Goal: Task Accomplishment & Management: Manage account settings

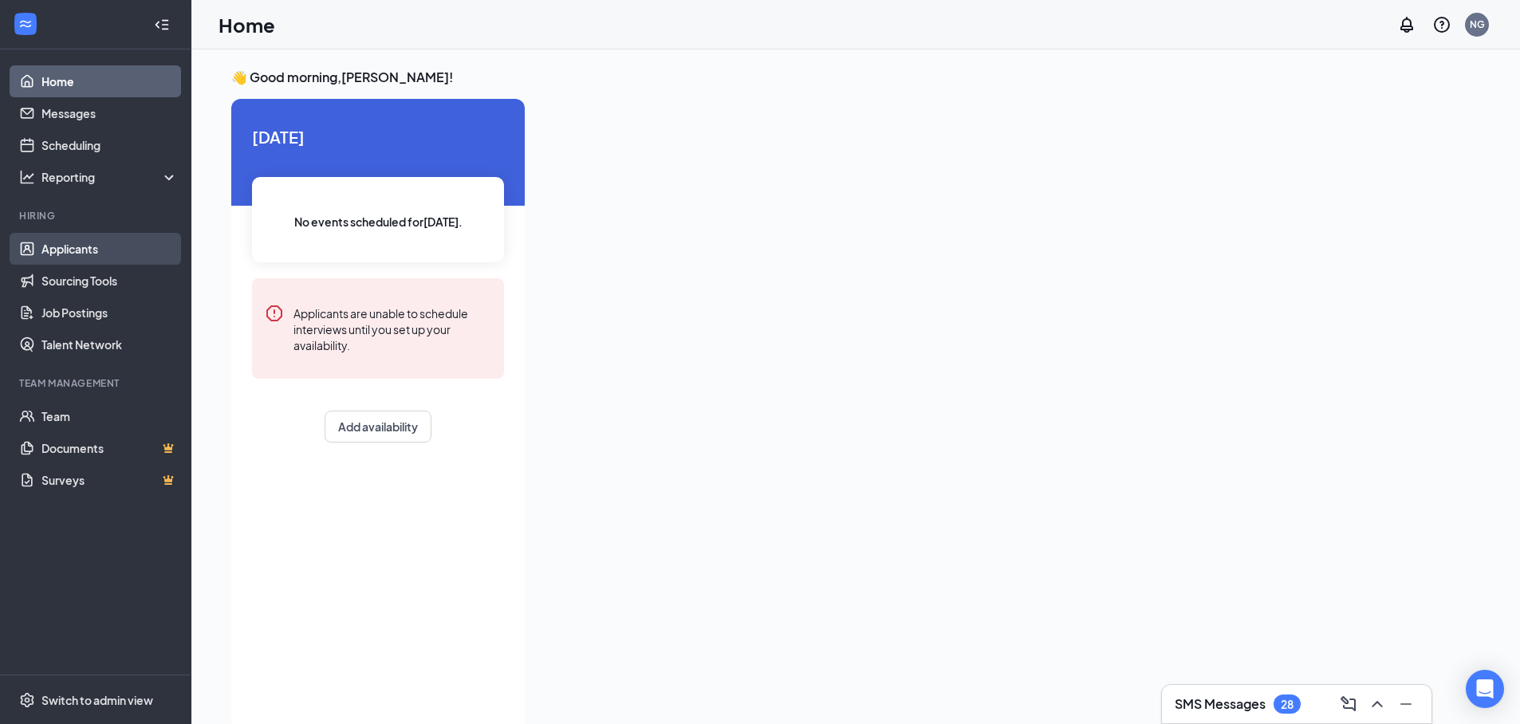
click at [109, 242] on link "Applicants" at bounding box center [109, 249] width 136 height 32
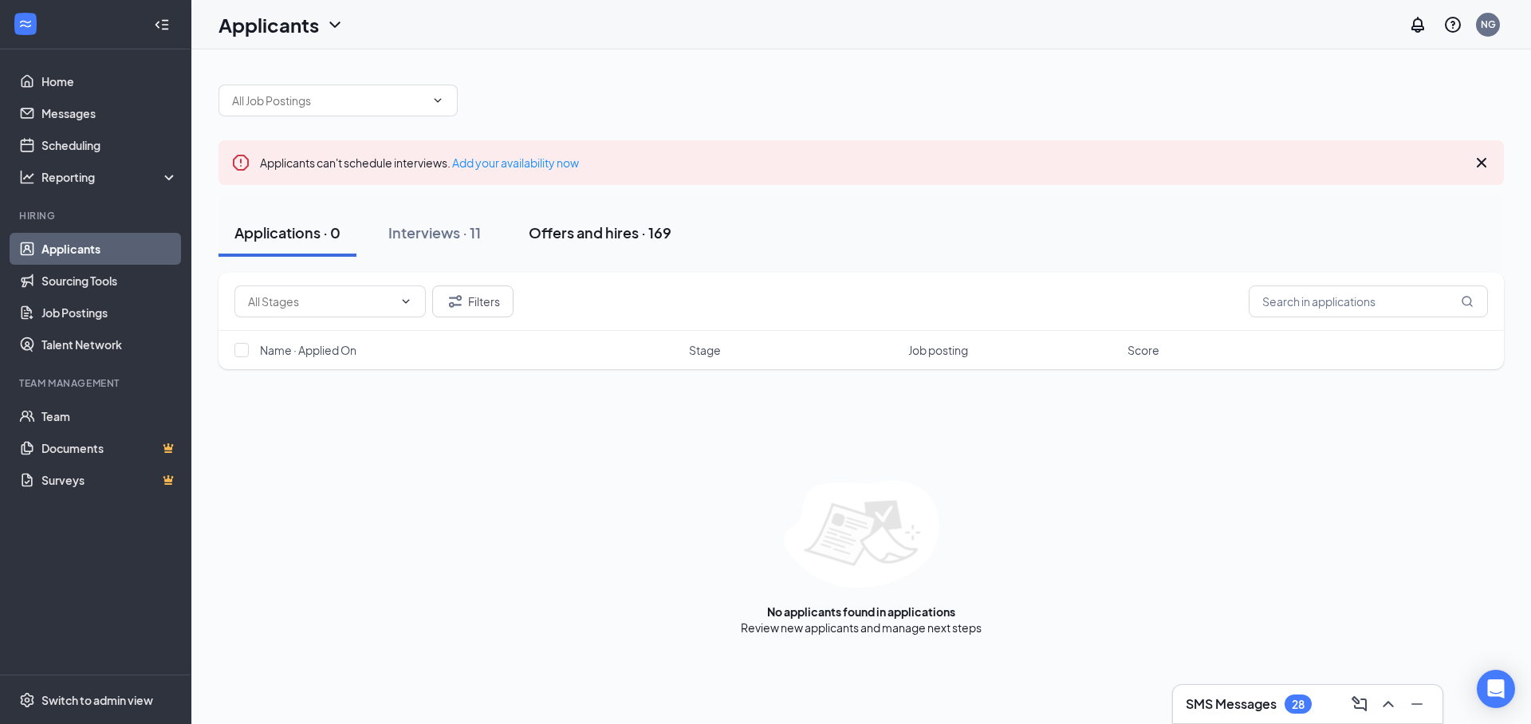
click at [591, 227] on div "Offers and hires · 169" at bounding box center [600, 233] width 143 height 20
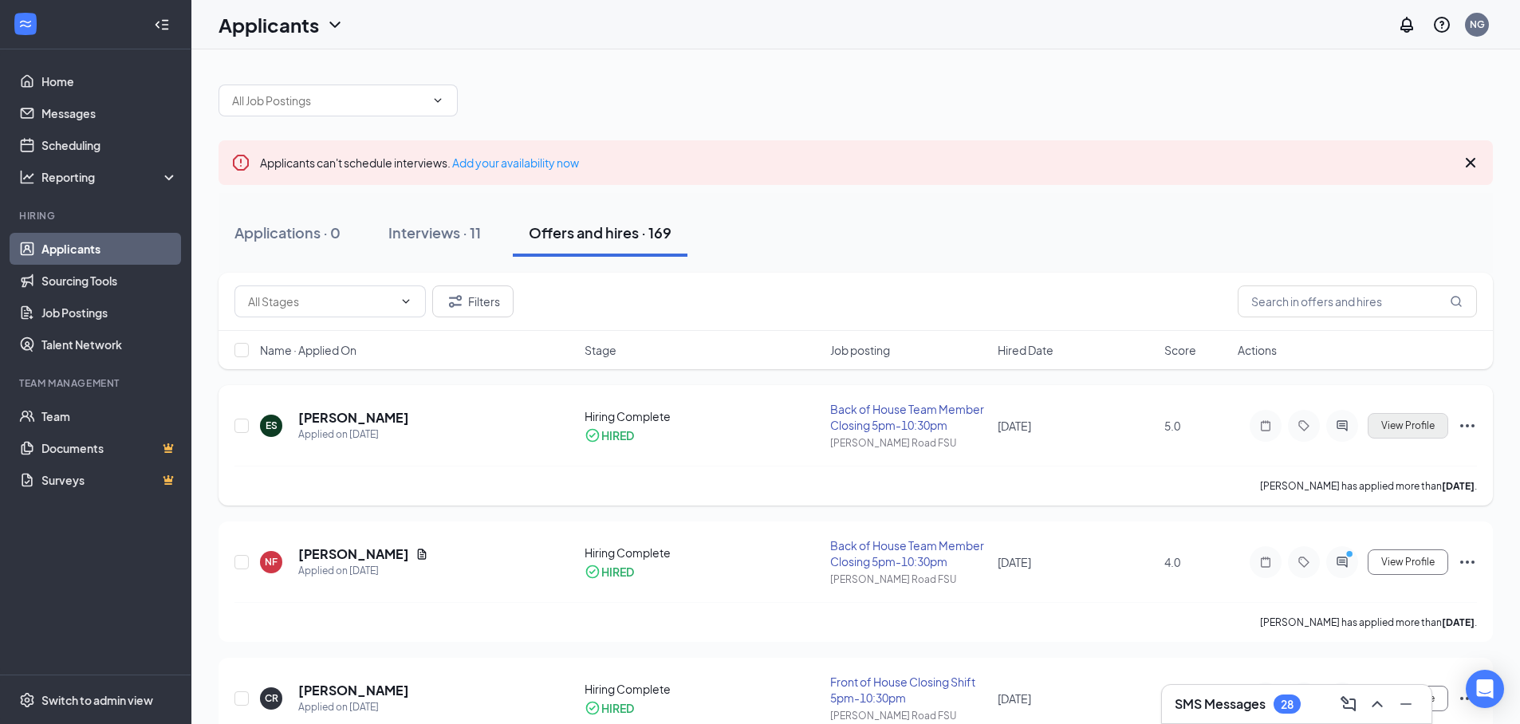
click at [1410, 424] on span "View Profile" at bounding box center [1407, 425] width 53 height 11
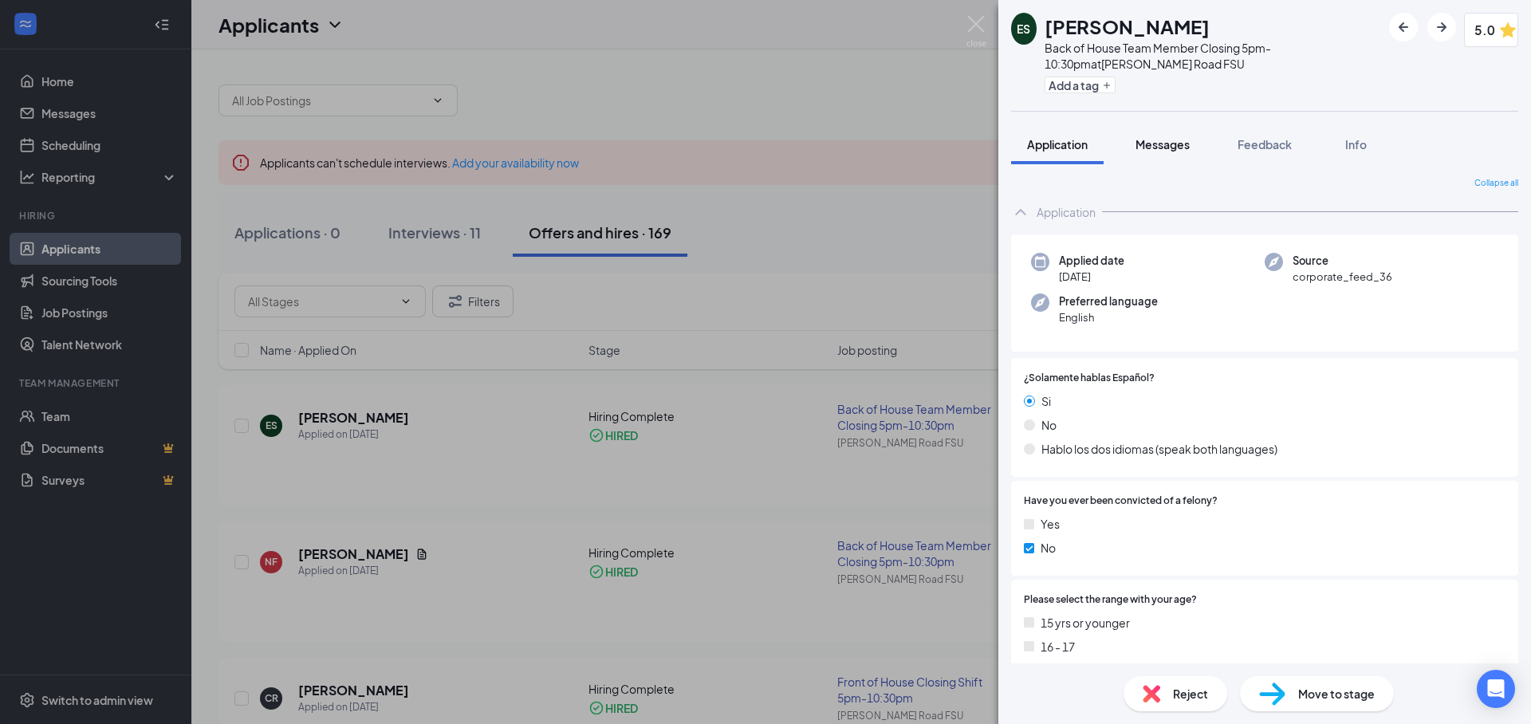
click at [1176, 144] on span "Messages" at bounding box center [1163, 144] width 54 height 14
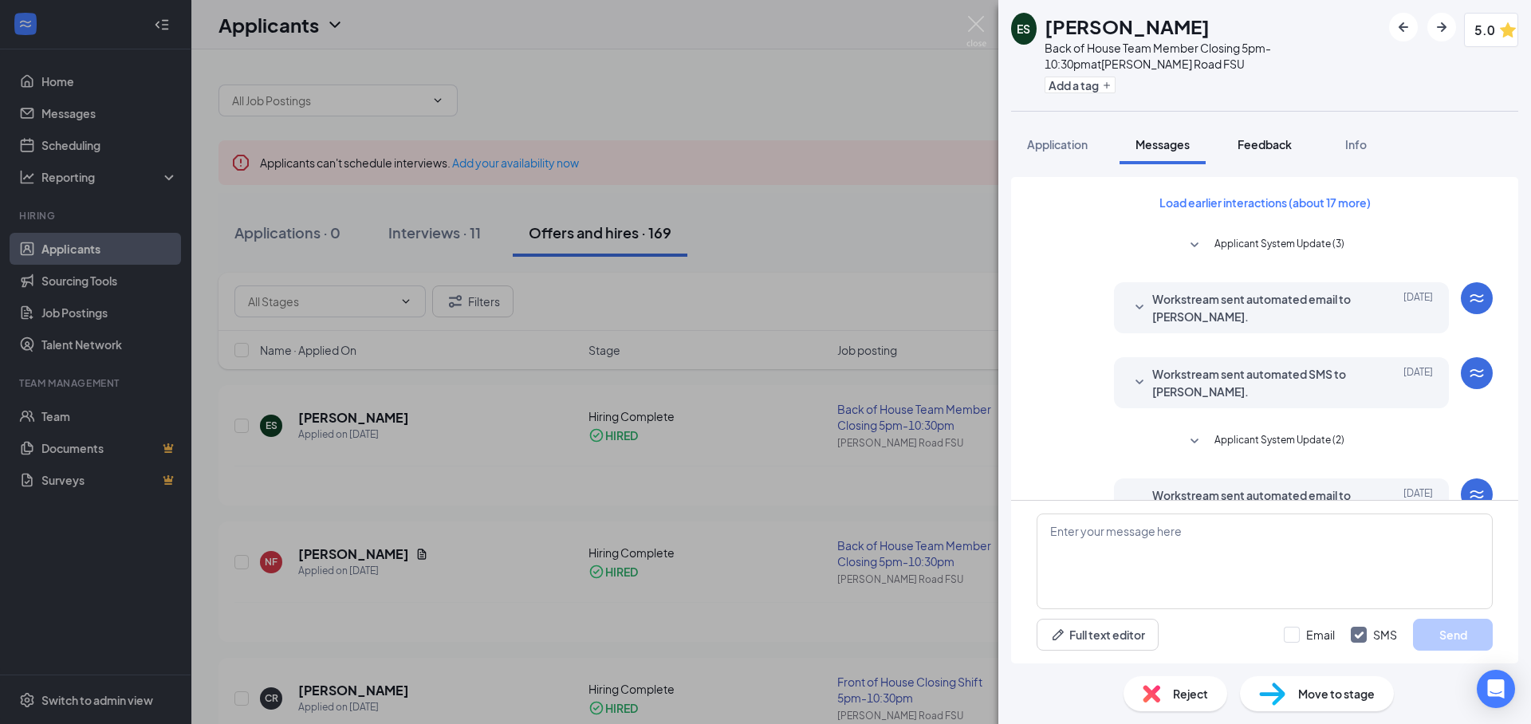
click at [1263, 147] on span "Feedback" at bounding box center [1265, 144] width 54 height 14
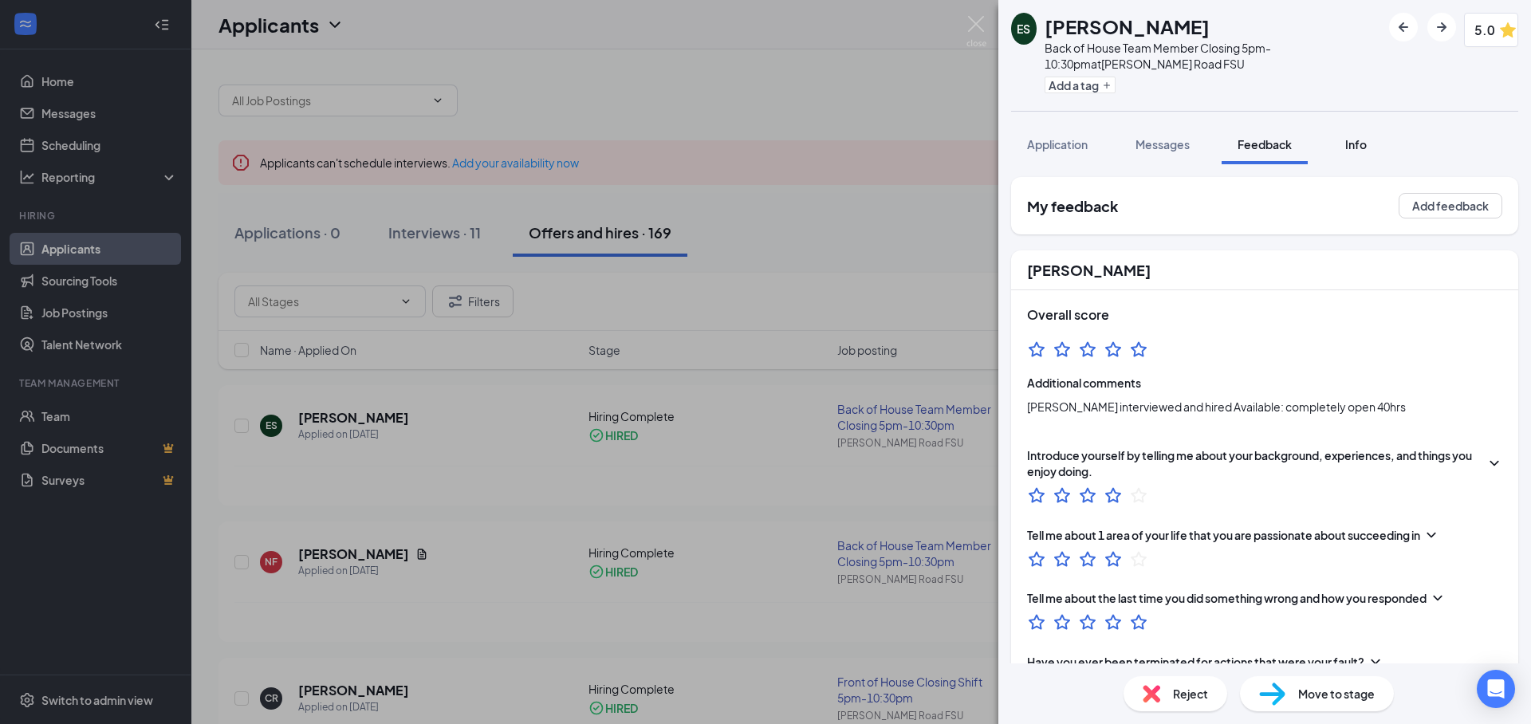
click at [1350, 147] on span "Info" at bounding box center [1357, 144] width 22 height 14
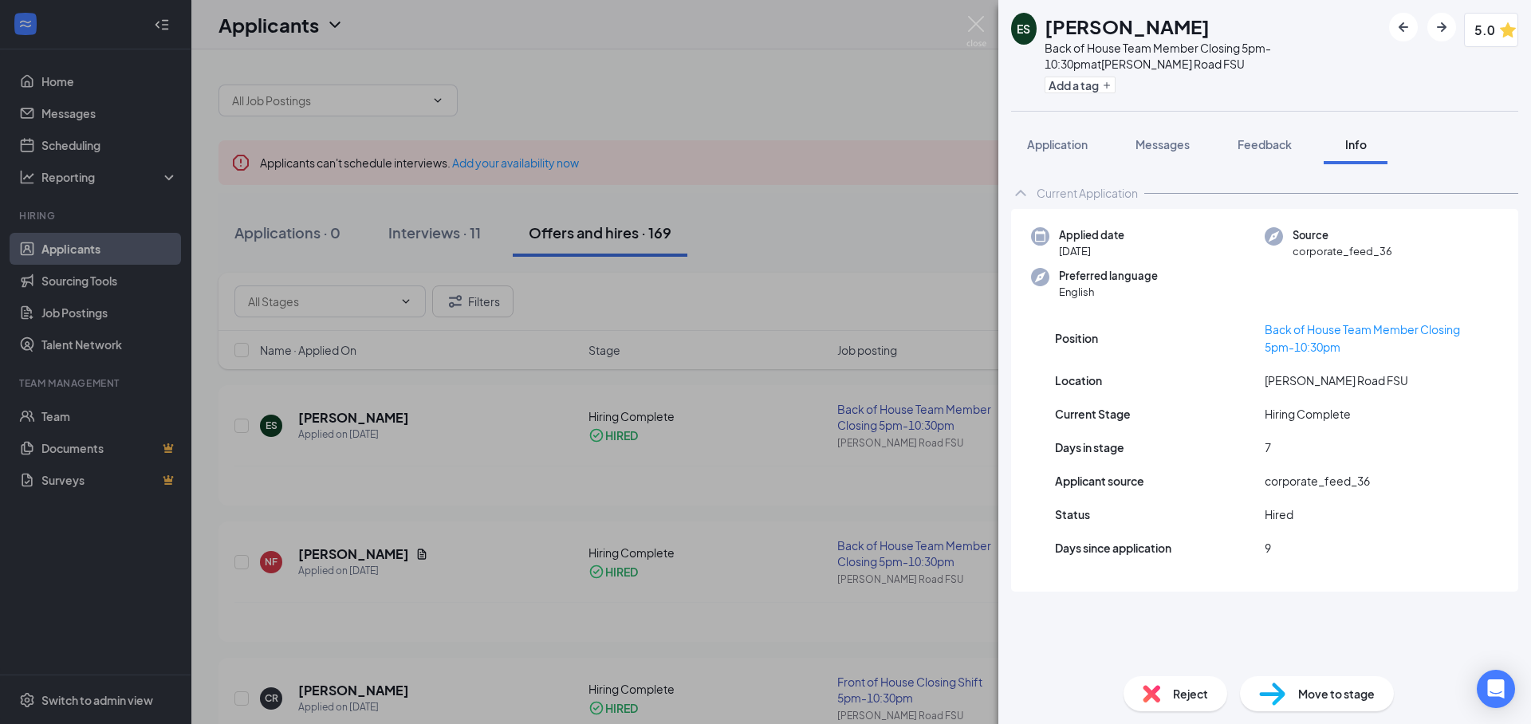
click at [814, 211] on div "ES [PERSON_NAME] Back of House Team Member Closing 5pm-10:30pm at [PERSON_NAME]…" at bounding box center [765, 362] width 1531 height 724
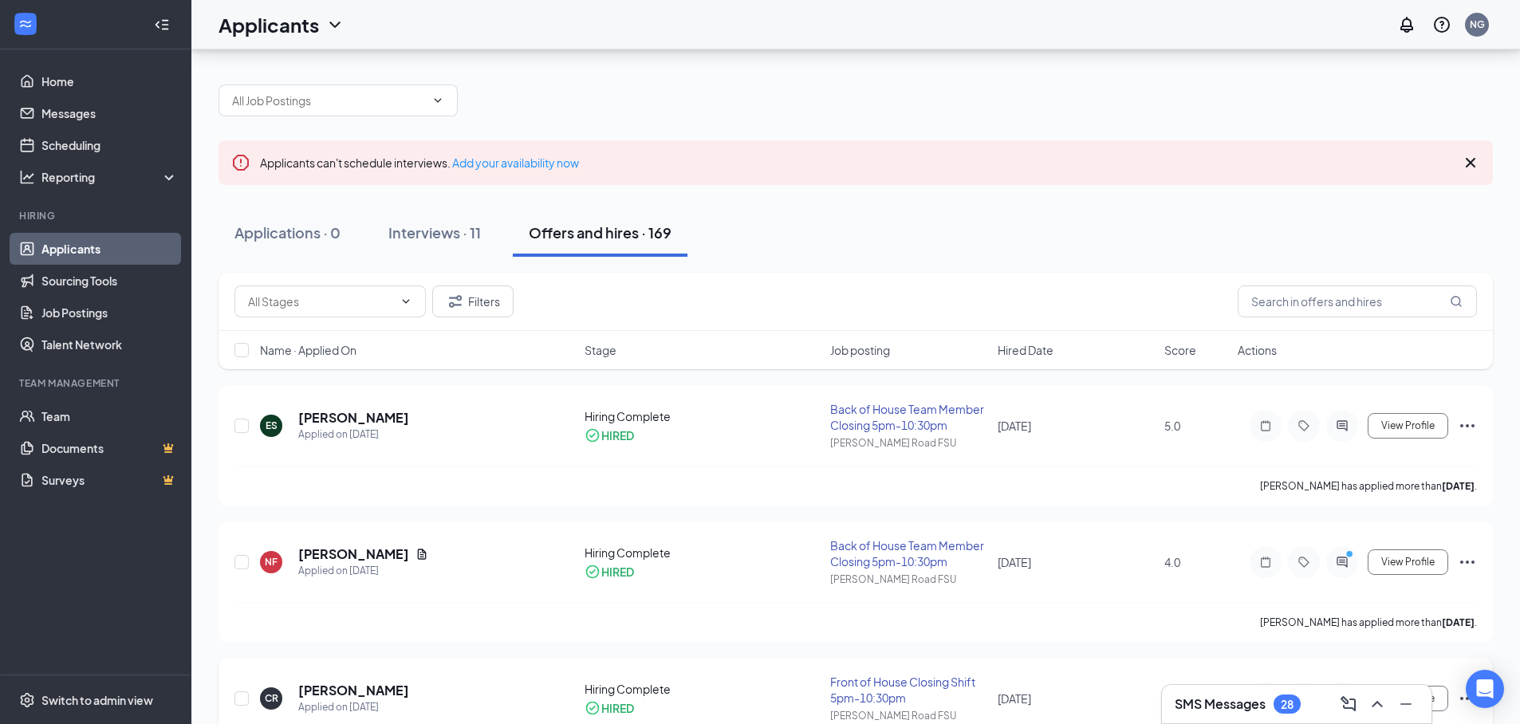
scroll to position [119, 0]
